Goal: Information Seeking & Learning: Learn about a topic

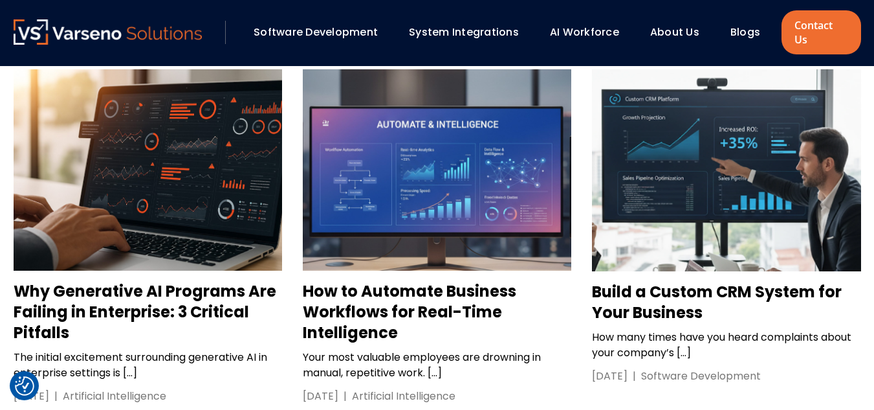
click at [126, 281] on h3 "Why Generative AI Programs Are Failing in Enterprise: 3 Critical Pitfalls" at bounding box center [148, 312] width 269 height 62
